Goal: Find specific page/section

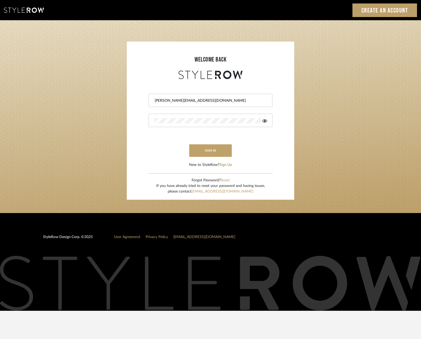
click at [209, 150] on button "sign in" at bounding box center [210, 150] width 43 height 13
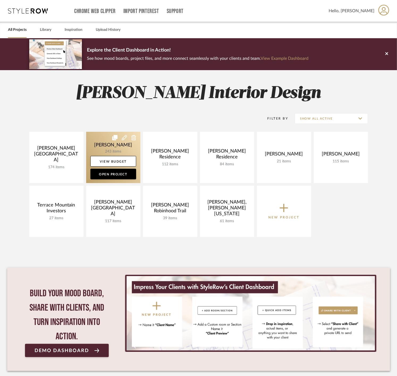
click at [92, 149] on link at bounding box center [113, 157] width 54 height 51
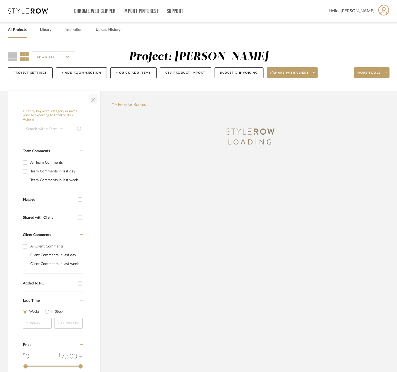
click at [93, 94] on span "button" at bounding box center [93, 98] width 13 height 13
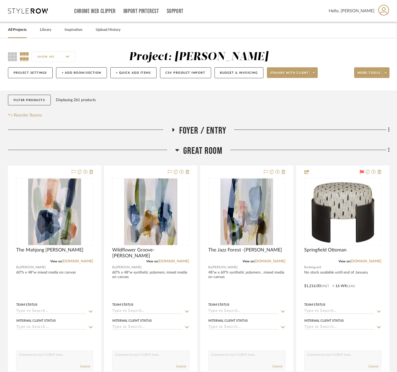
click at [185, 149] on span "Great Room" at bounding box center [202, 150] width 39 height 11
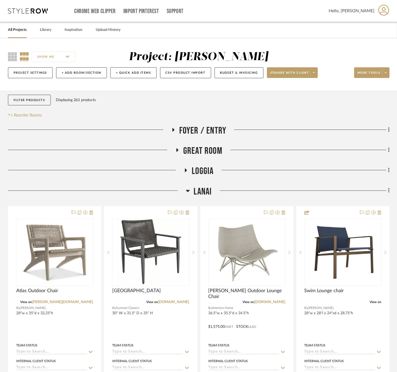
click at [193, 196] on h3 "Lanai" at bounding box center [199, 191] width 26 height 11
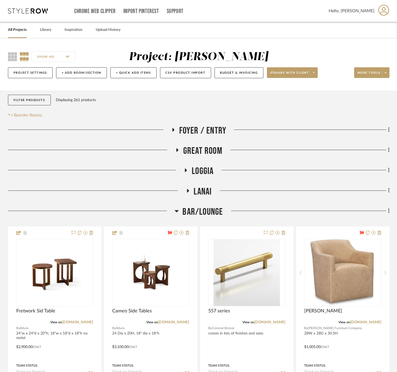
click at [196, 209] on span "Bar/Lounge" at bounding box center [203, 211] width 40 height 11
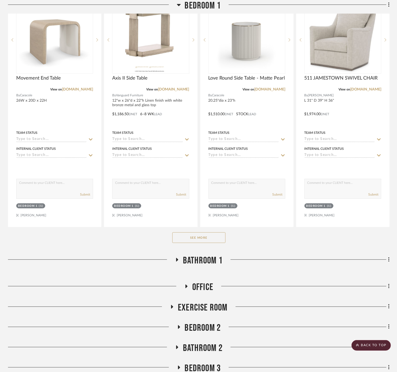
scroll to position [2335, 0]
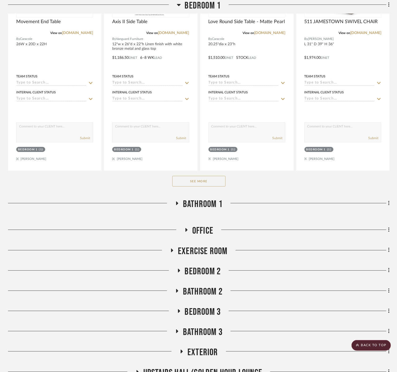
click at [209, 267] on span "Bedroom 2" at bounding box center [203, 271] width 36 height 11
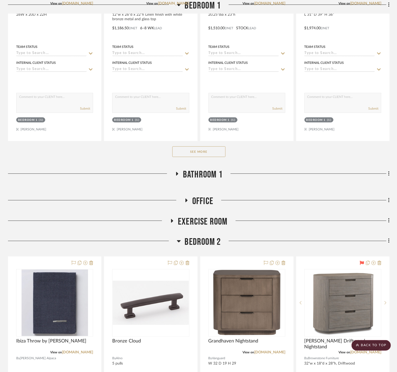
scroll to position [2542, 0]
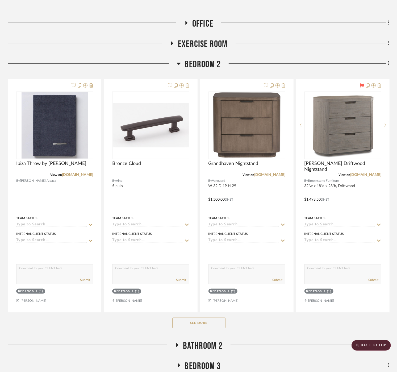
click at [199, 319] on button "See More" at bounding box center [198, 323] width 53 height 11
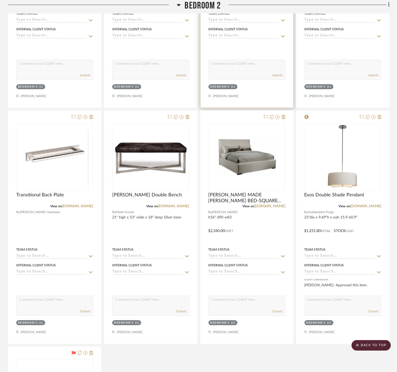
scroll to position [2985, 0]
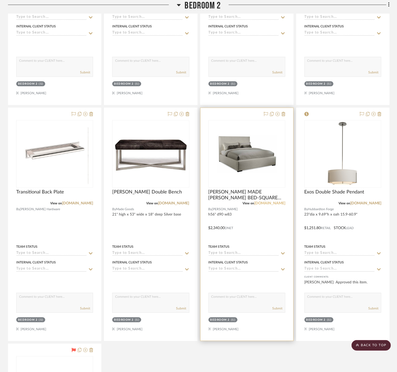
click at [268, 201] on link "[DOMAIN_NAME]" at bounding box center [269, 203] width 31 height 4
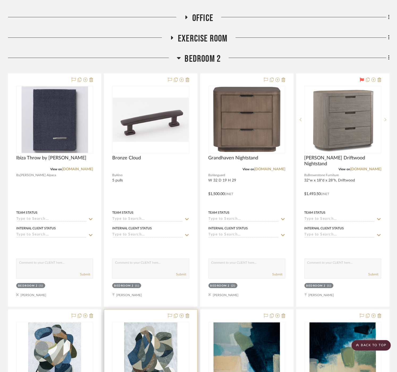
scroll to position [2542, 0]
